Goal: Information Seeking & Learning: Learn about a topic

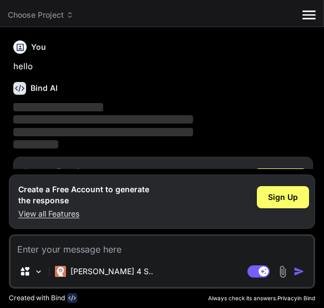
type textarea "x"
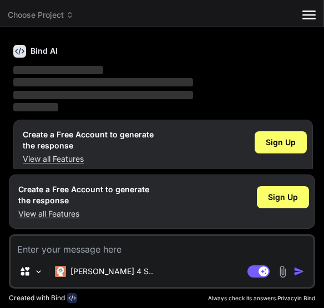
click at [49, 214] on p "View all Features" at bounding box center [83, 214] width 131 height 11
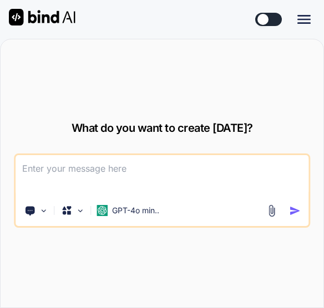
click at [272, 14] on button at bounding box center [268, 19] width 27 height 13
type textarea "x"
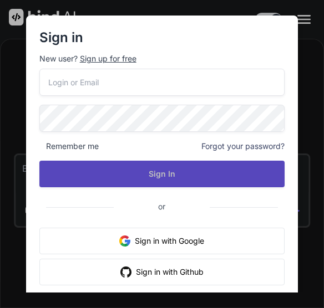
click at [118, 174] on div "What do you want to create [DATE]? Chat with Bind AI Source GPT-4o min.. Suppor…" at bounding box center [162, 174] width 324 height 270
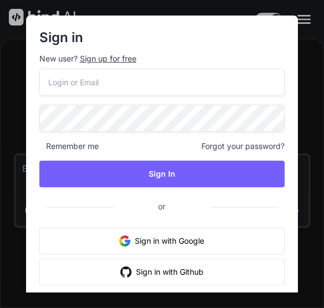
click at [97, 82] on input "email" at bounding box center [162, 82] width 246 height 27
type input "[EMAIL_ADDRESS][DOMAIN_NAME]"
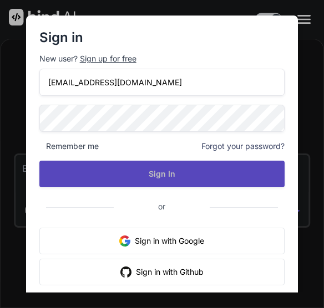
click at [130, 178] on button "Sign In" at bounding box center [162, 174] width 246 height 27
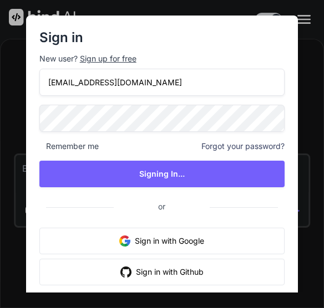
type textarea "x"
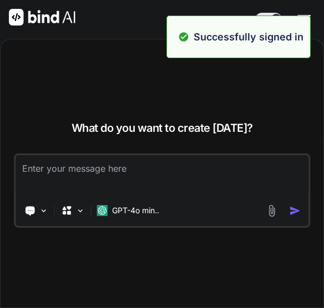
click at [237, 105] on div "What do you want to create [DATE]? Chat with Bind AI Source GPT-4o min.. Suppor…" at bounding box center [162, 174] width 323 height 270
click at [219, 171] on textarea at bounding box center [162, 175] width 293 height 41
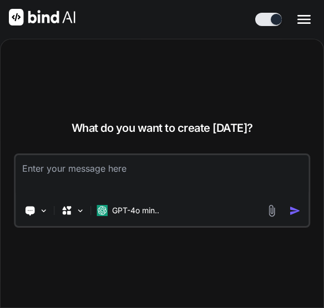
paste textarea "7 principles of testing"
type textarea "7 principles of testing"
click at [299, 206] on img "button" at bounding box center [295, 211] width 12 height 12
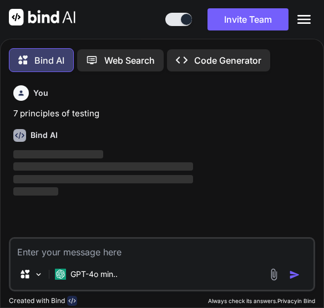
scroll to position [6, 0]
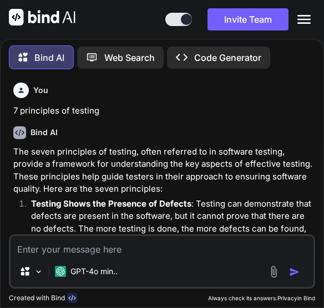
paste textarea "what is api testing"
type textarea "what is api testing"
click at [292, 265] on div "Source GPT-4o min.." at bounding box center [162, 274] width 303 height 27
click at [293, 271] on img "button" at bounding box center [294, 272] width 11 height 11
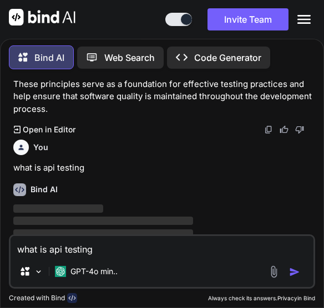
scroll to position [479, 0]
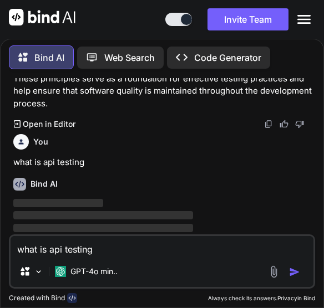
click at [223, 251] on textarea "what is api testing" at bounding box center [162, 246] width 303 height 20
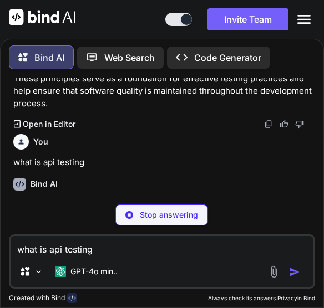
click at [103, 239] on textarea "what is api testing" at bounding box center [162, 246] width 303 height 20
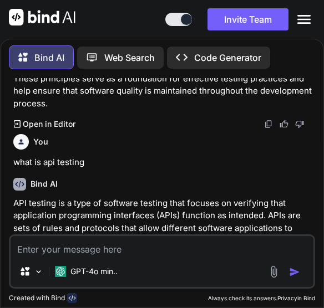
paste textarea "api testing using postman"
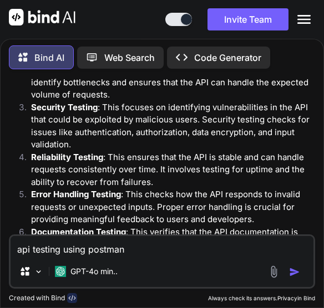
scroll to position [889, 0]
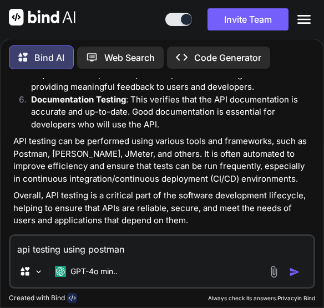
type textarea "api testing using postman"
click at [294, 268] on img "button" at bounding box center [294, 272] width 11 height 11
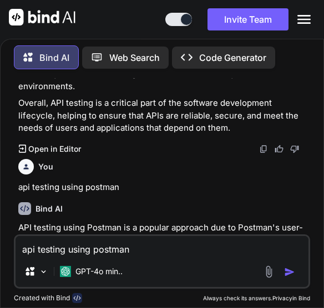
scroll to position [1032, 0]
